Goal: Task Accomplishment & Management: Use online tool/utility

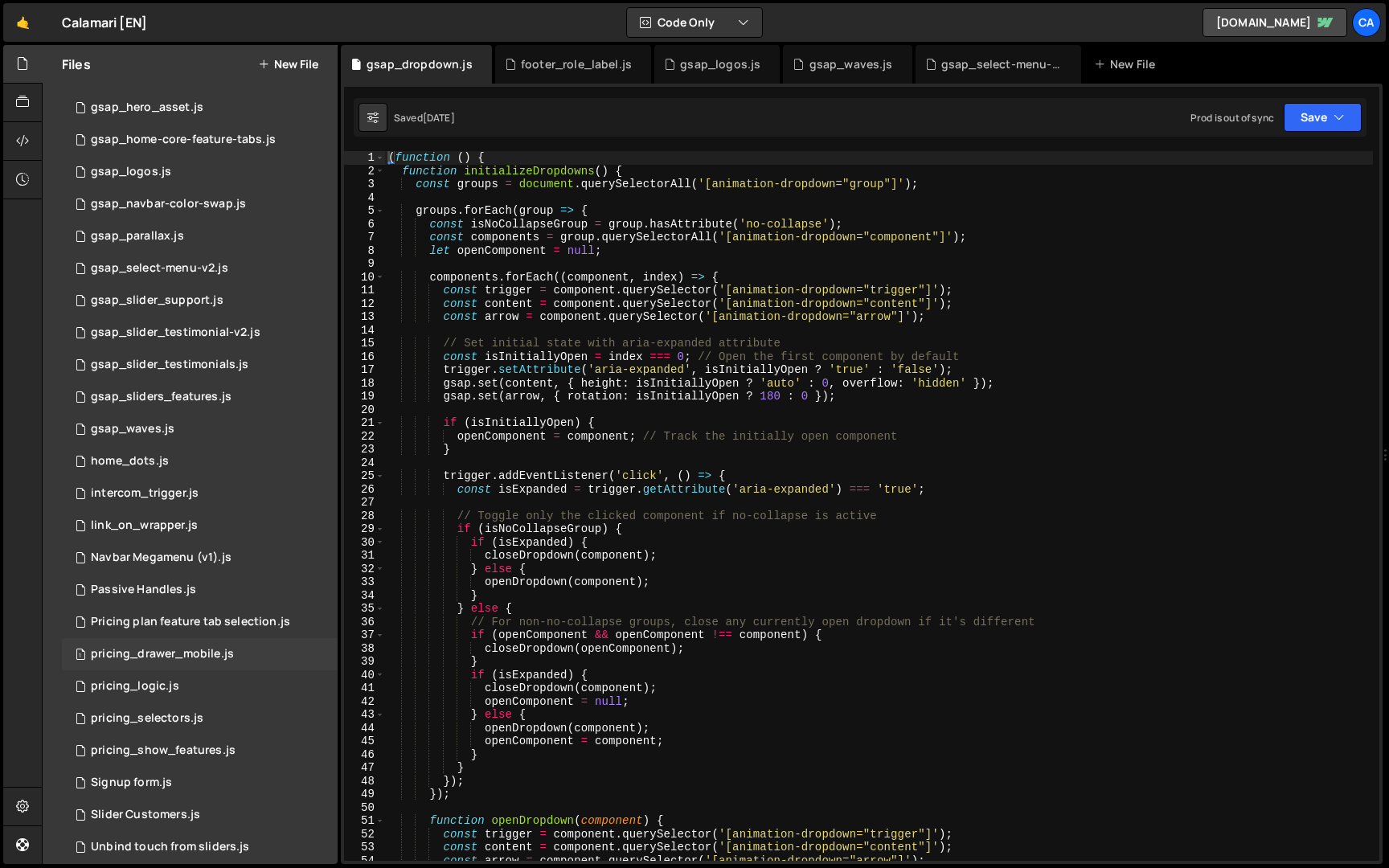
scroll to position [418, 0]
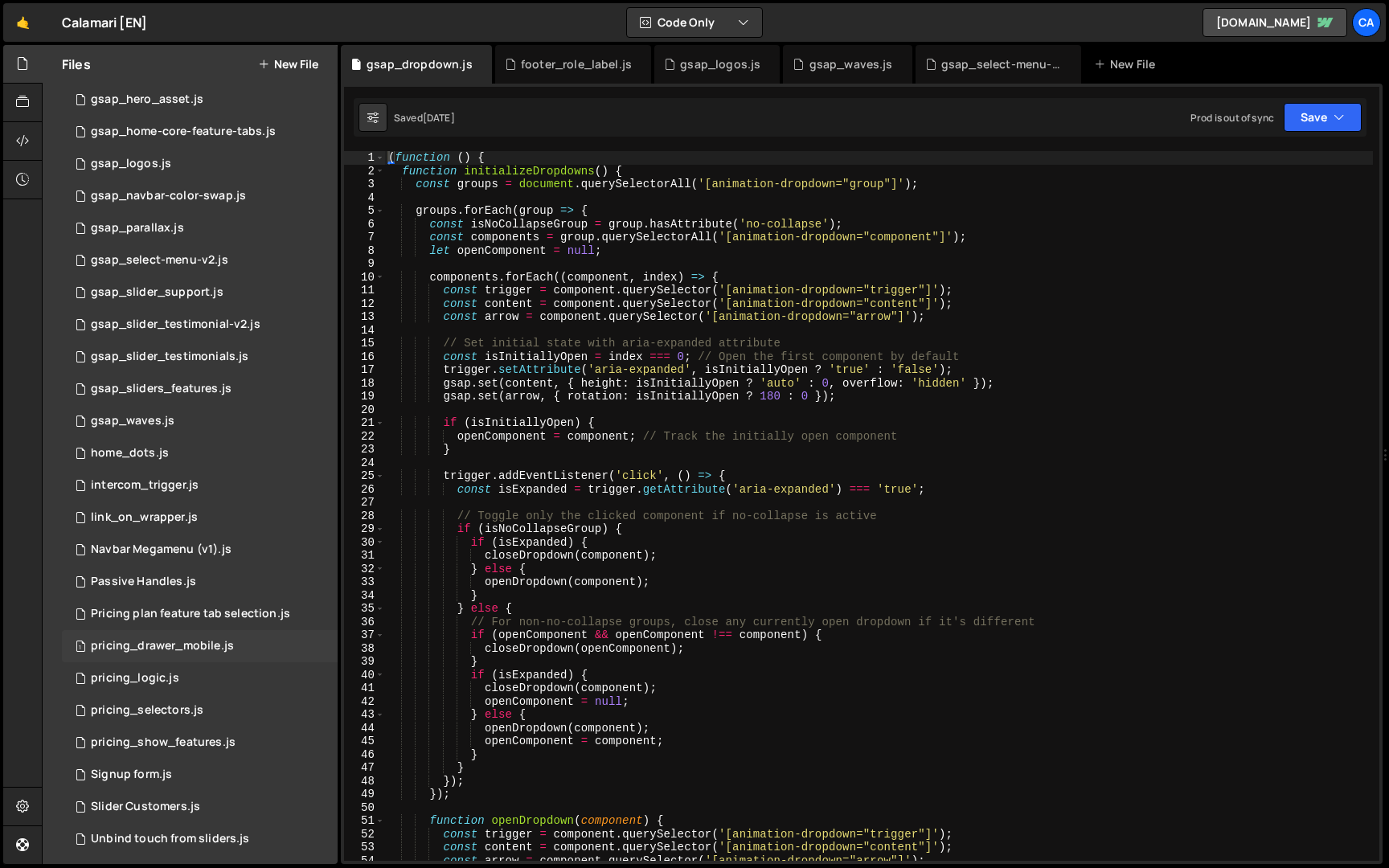
click at [139, 686] on div "1 pricing_logic.js 0" at bounding box center [199, 678] width 276 height 32
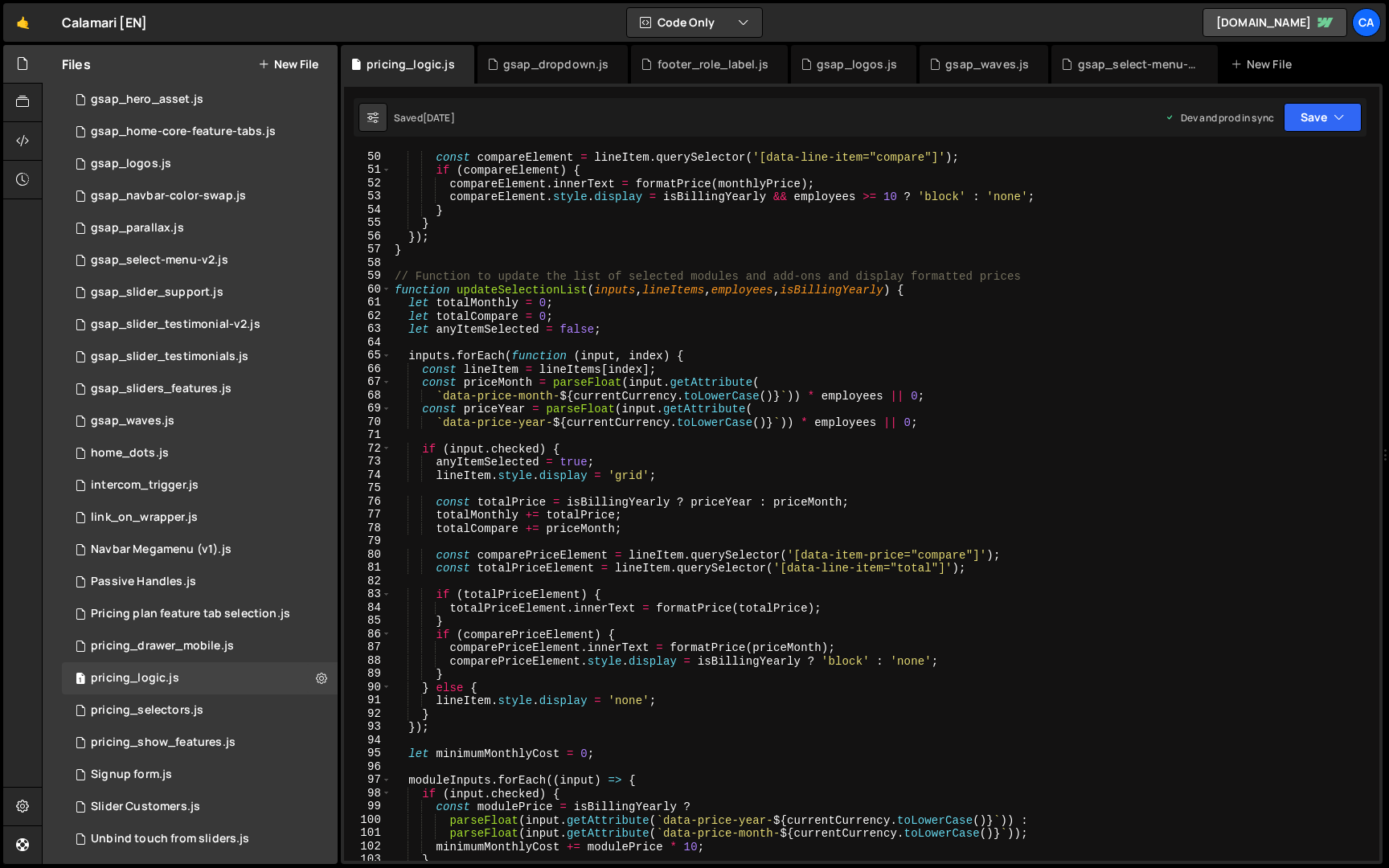
scroll to position [679, 0]
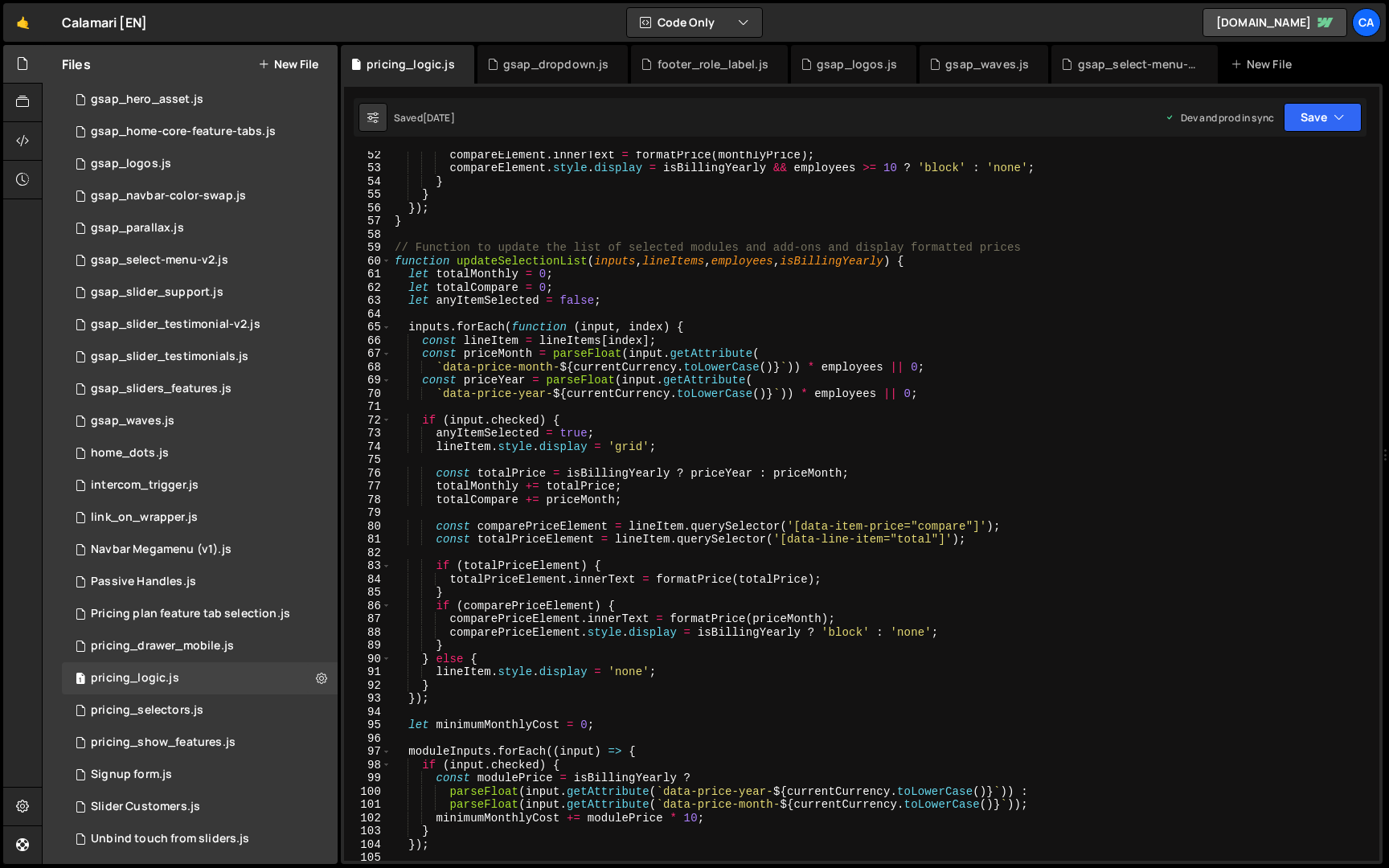
click at [1021, 367] on div "compareElement . innerText = formatPrice ( monthlyPrice ) ; compareElement . st…" at bounding box center [882, 516] width 981 height 737
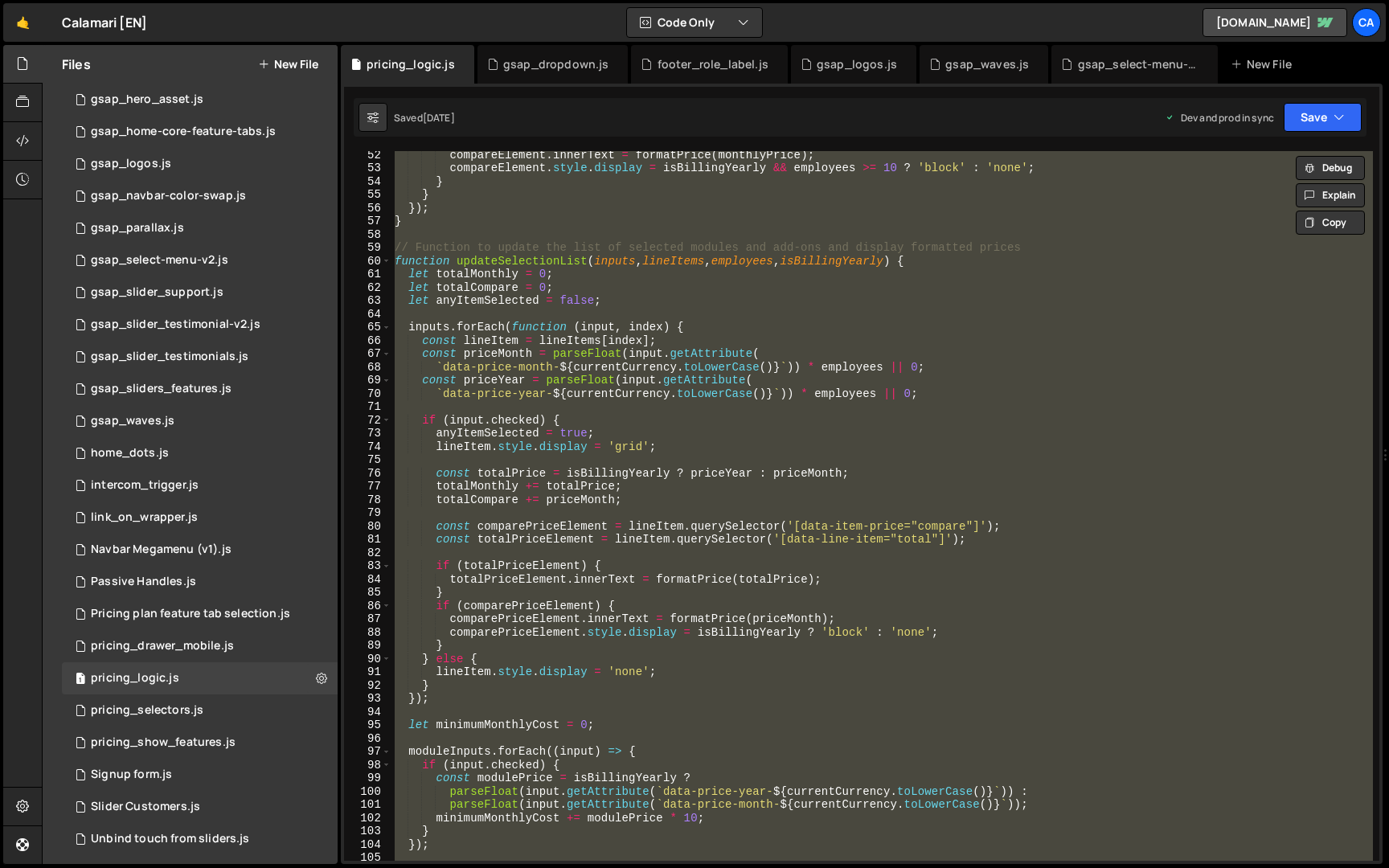
scroll to position [0, 0]
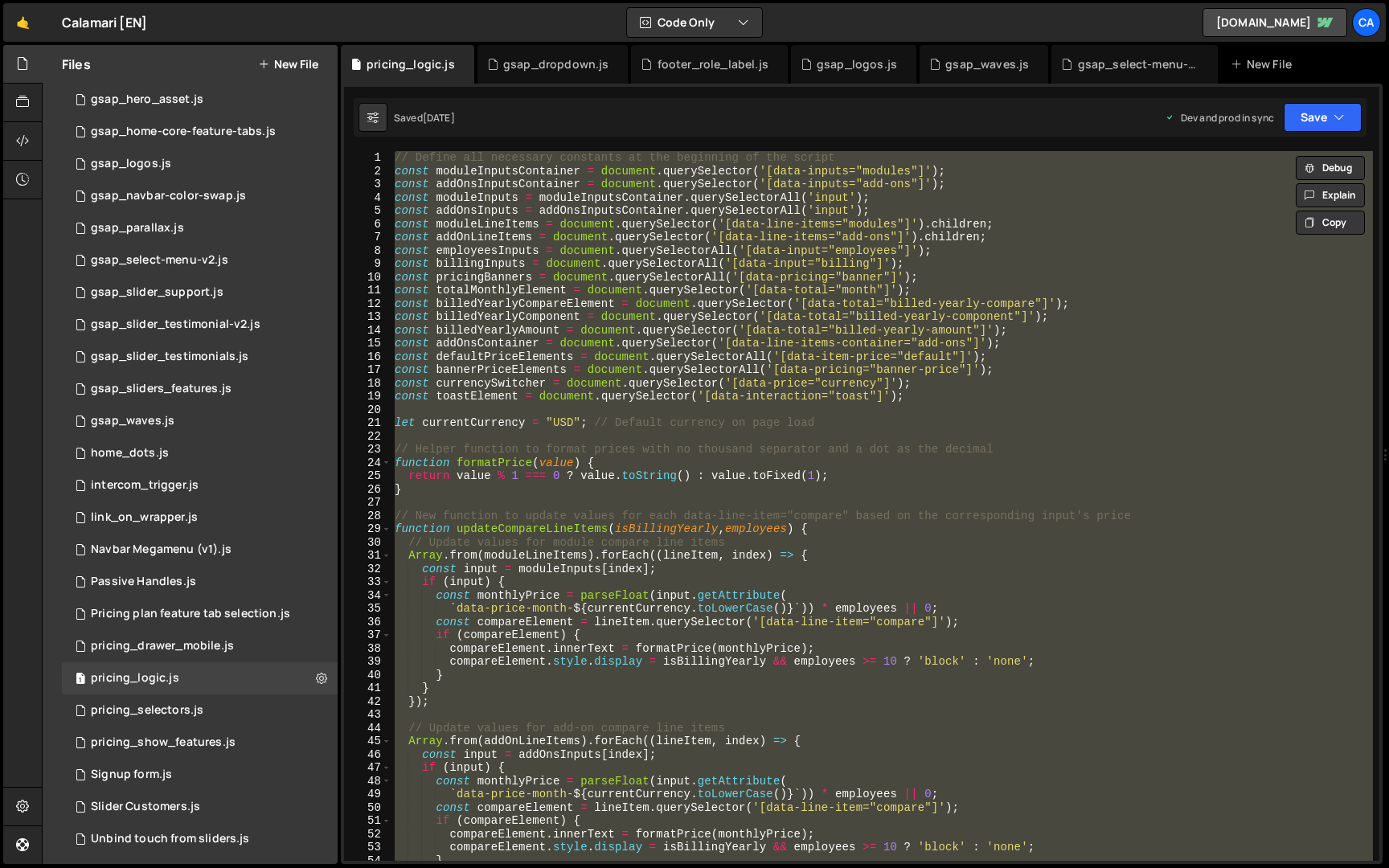
click at [716, 306] on div "// Define all necessary constants at the beginning of the script const moduleIn…" at bounding box center [882, 519] width 981 height 737
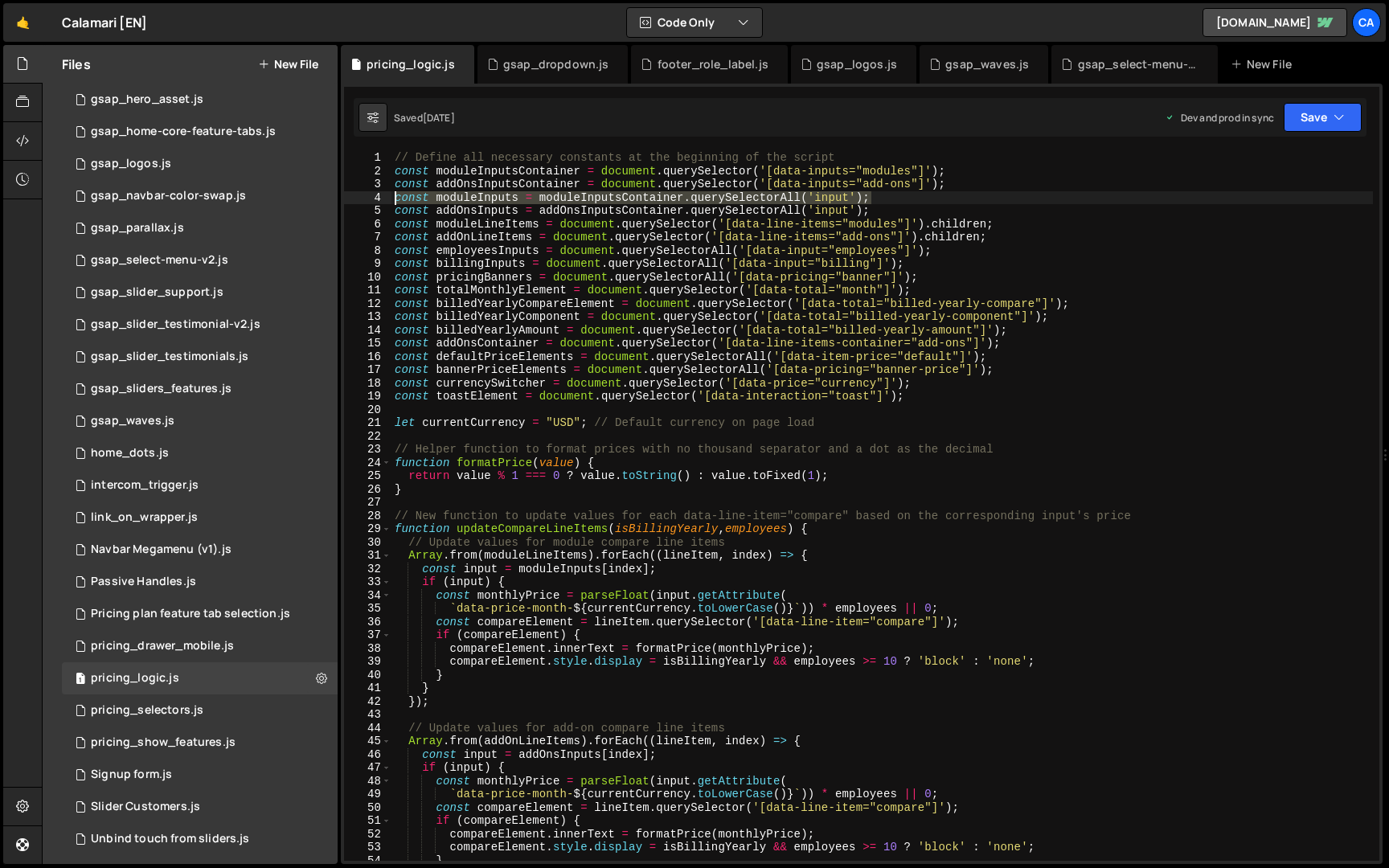
drag, startPoint x: 881, startPoint y: 197, endPoint x: 365, endPoint y: 202, distance: 516.0
click at [365, 202] on div "const billedYearlyCompareElement = document.querySelector('[data-total="billed-…" at bounding box center [861, 505] width 1035 height 710
click at [797, 224] on div "// Define all necessary constants at the beginning of the script const moduleIn…" at bounding box center [882, 519] width 981 height 737
drag, startPoint x: 761, startPoint y: 184, endPoint x: 934, endPoint y: 184, distance: 173.0
click at [934, 184] on div "// Define all necessary constants at the beginning of the script const moduleIn…" at bounding box center [882, 519] width 981 height 737
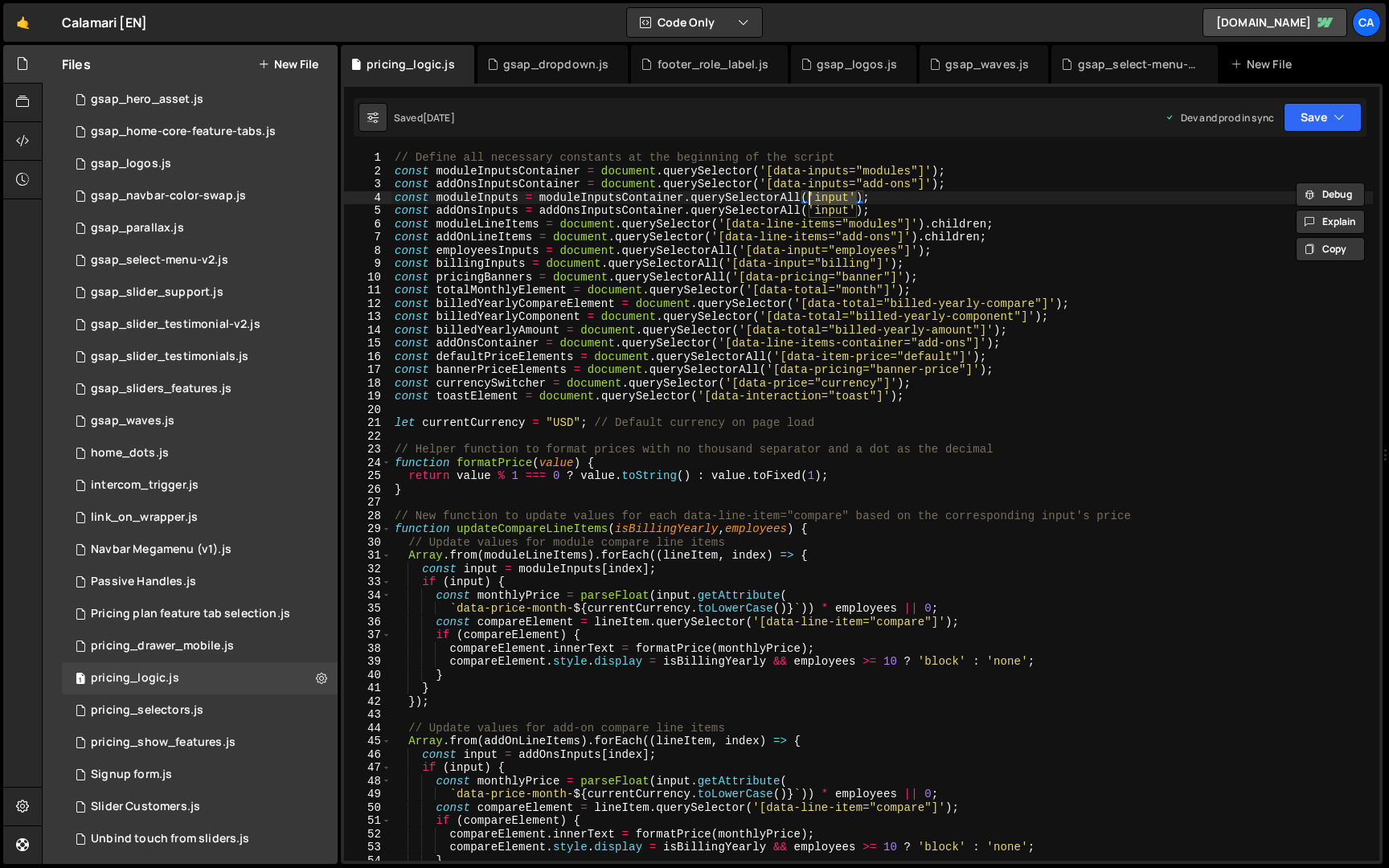
drag, startPoint x: 858, startPoint y: 196, endPoint x: 807, endPoint y: 197, distance: 51.0
click at [807, 197] on div "// Define all necessary constants at the beginning of the script const moduleIn…" at bounding box center [882, 519] width 981 height 737
paste textarea "[data-inputs="add-ons"]"
drag, startPoint x: 898, startPoint y: 198, endPoint x: 859, endPoint y: 199, distance: 39.0
click at [859, 199] on div "// Define all necessary constants at the beginning of the script const moduleIn…" at bounding box center [882, 519] width 981 height 737
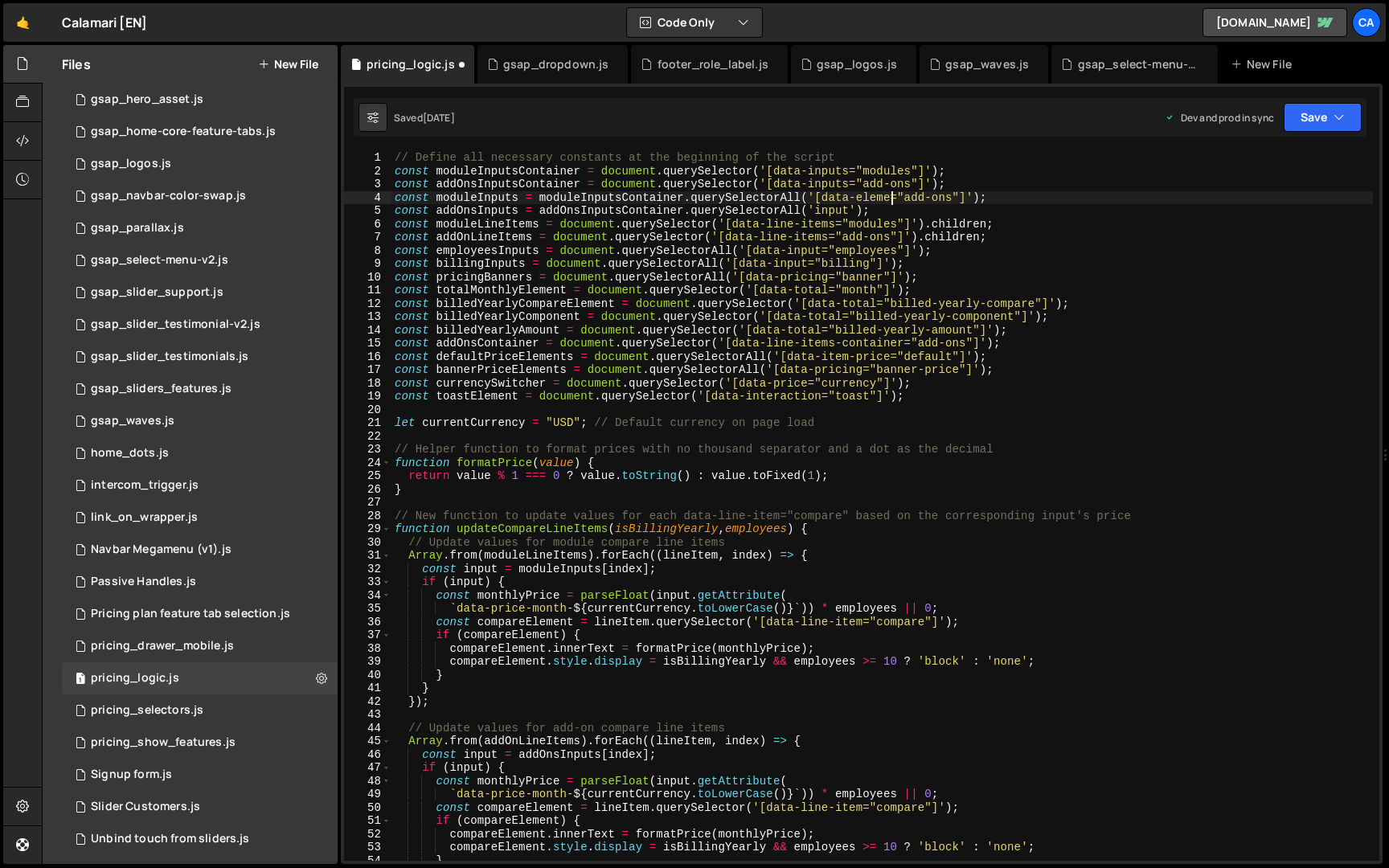
scroll to position [0, 35]
drag, startPoint x: 969, startPoint y: 199, endPoint x: 921, endPoint y: 199, distance: 48.0
click at [921, 199] on div "// Define all necessary constants at the beginning of the script const moduleIn…" at bounding box center [882, 519] width 981 height 737
paste textarea "'[data-inputs="add-ons"]'"
click at [934, 292] on div "// Define all necessary constants at the beginning of the script const moduleIn…" at bounding box center [882, 519] width 981 height 737
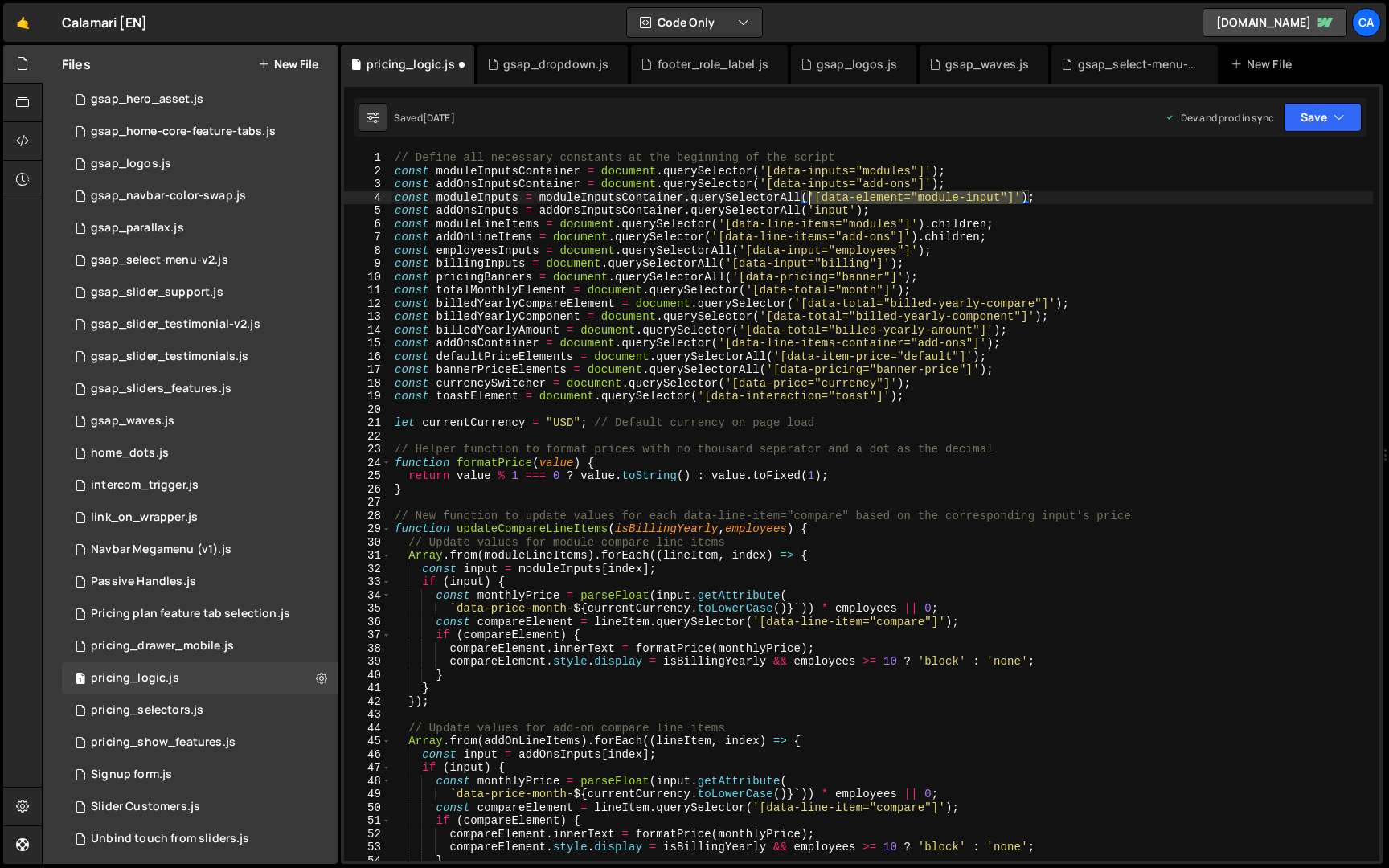
drag, startPoint x: 1022, startPoint y: 196, endPoint x: 811, endPoint y: 197, distance: 211.0
click at [811, 197] on div "// Define all necessary constants at the beginning of the script const moduleIn…" at bounding box center [882, 519] width 981 height 737
drag, startPoint x: 859, startPoint y: 213, endPoint x: 806, endPoint y: 216, distance: 53.1
click at [806, 216] on div "// Define all necessary constants at the beginning of the script const moduleIn…" at bounding box center [882, 519] width 981 height 737
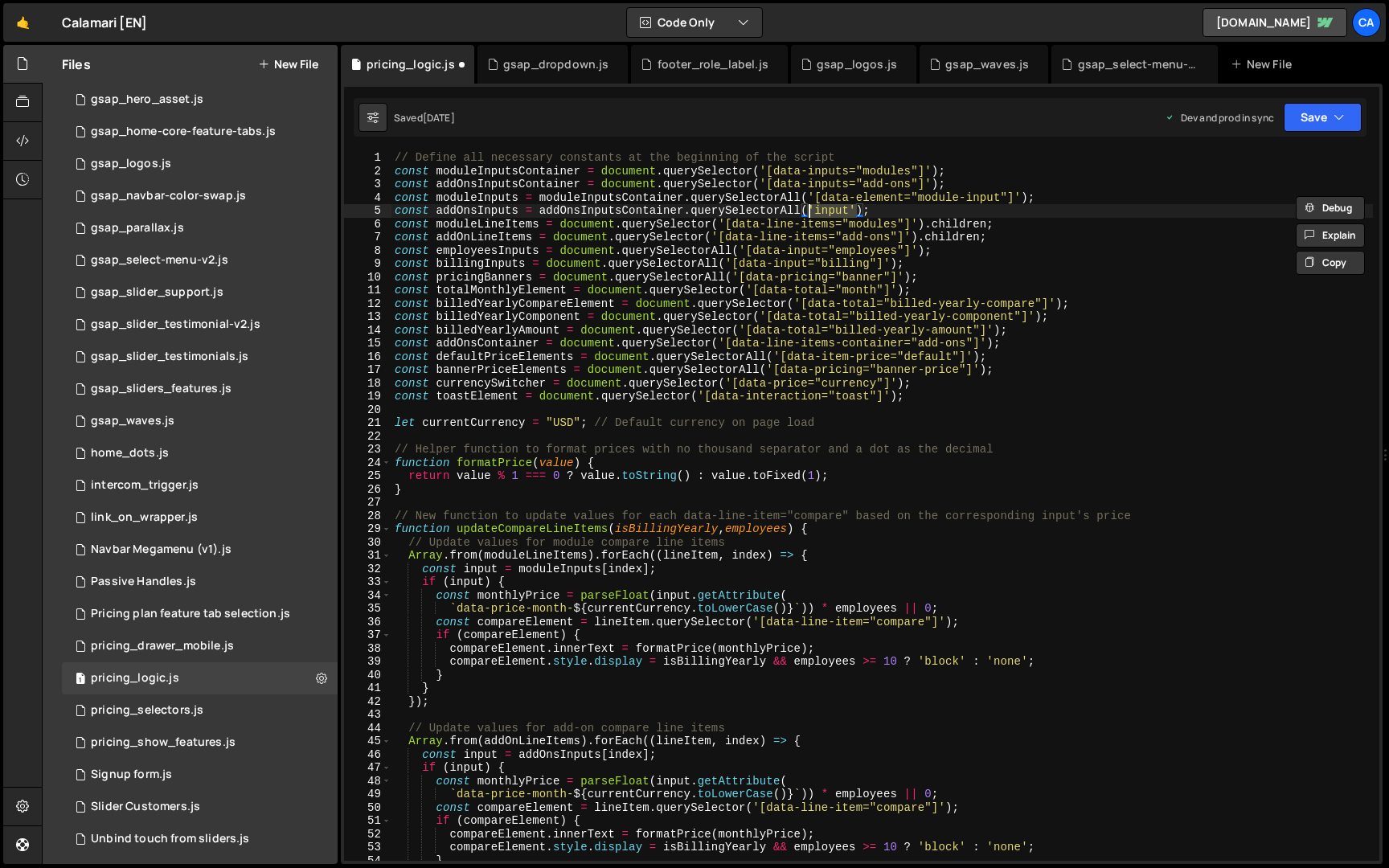
paste textarea "[data-element="module-input"]"
click at [815, 275] on div "// Define all necessary constants at the beginning of the script const moduleIn…" at bounding box center [882, 519] width 981 height 737
type textarea "const pricingBanners = document.querySelectorAll('[data-pricing="banner"]');"
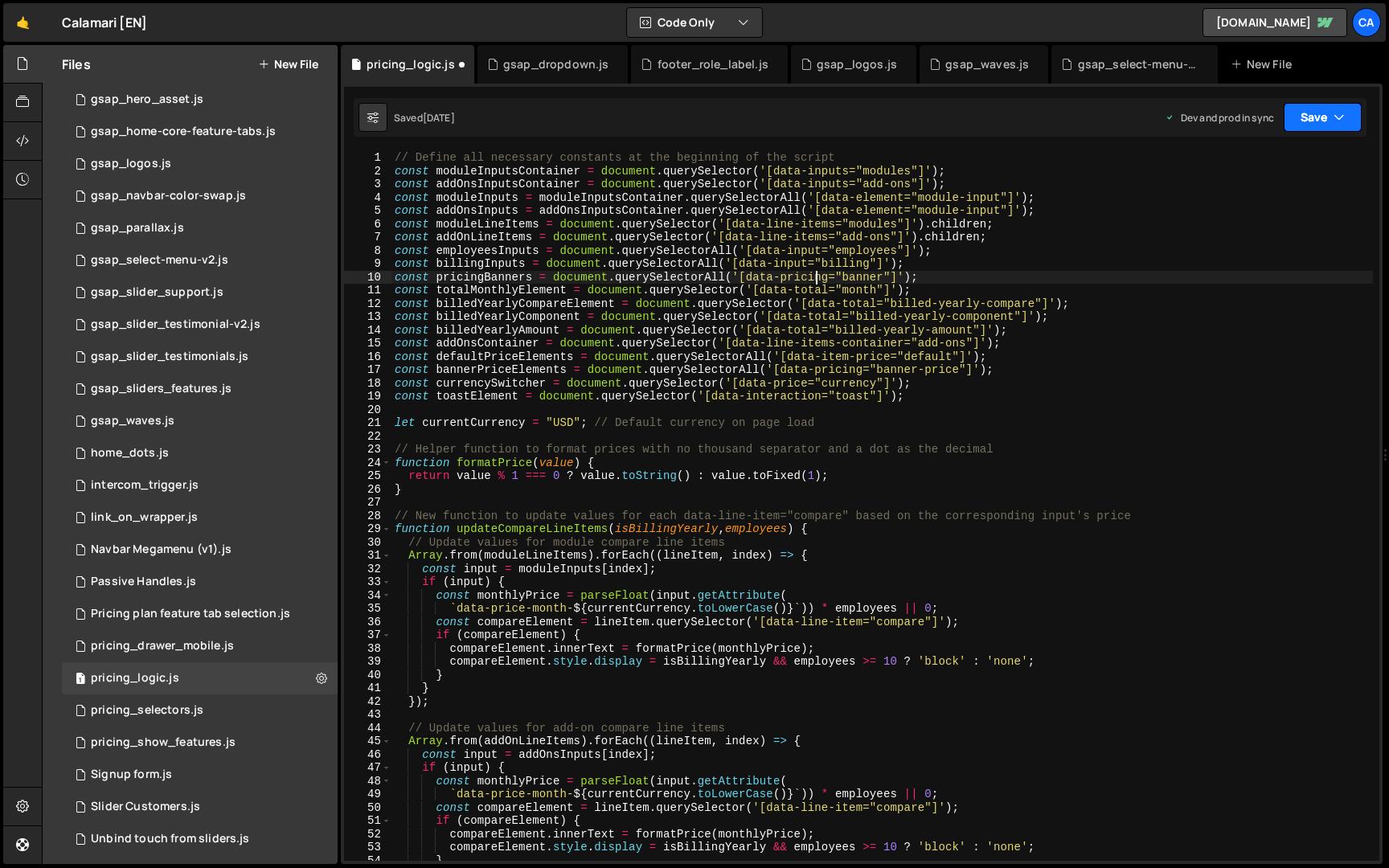
click at [1327, 121] on button "Save" at bounding box center [1323, 116] width 78 height 29
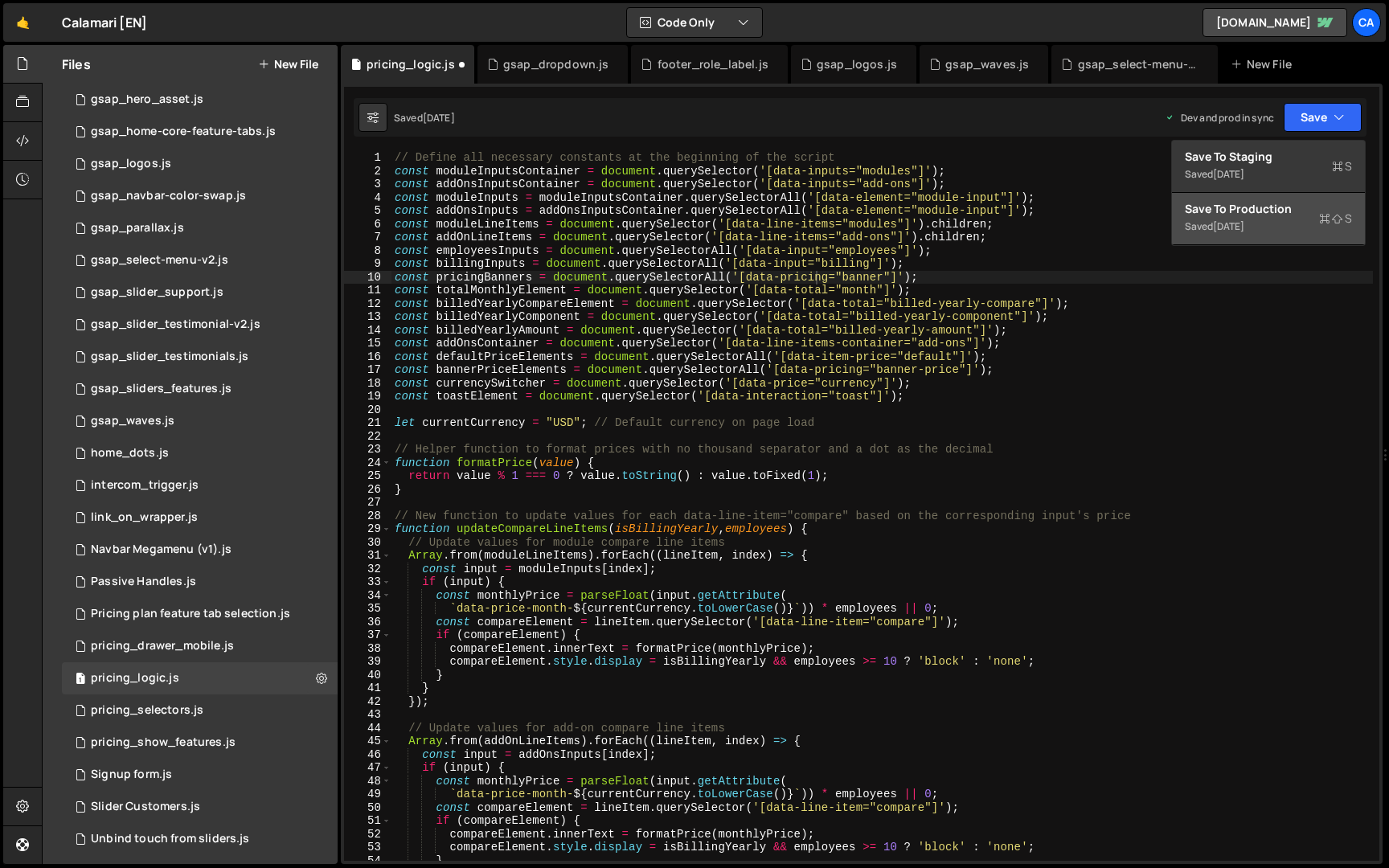
click at [1276, 215] on div "Save to Production S" at bounding box center [1268, 209] width 167 height 16
